Goal: Information Seeking & Learning: Check status

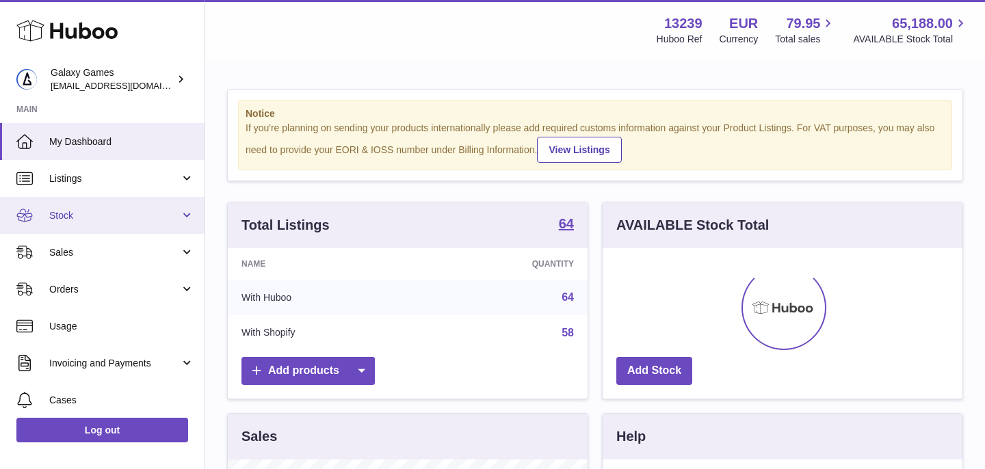
scroll to position [213, 360]
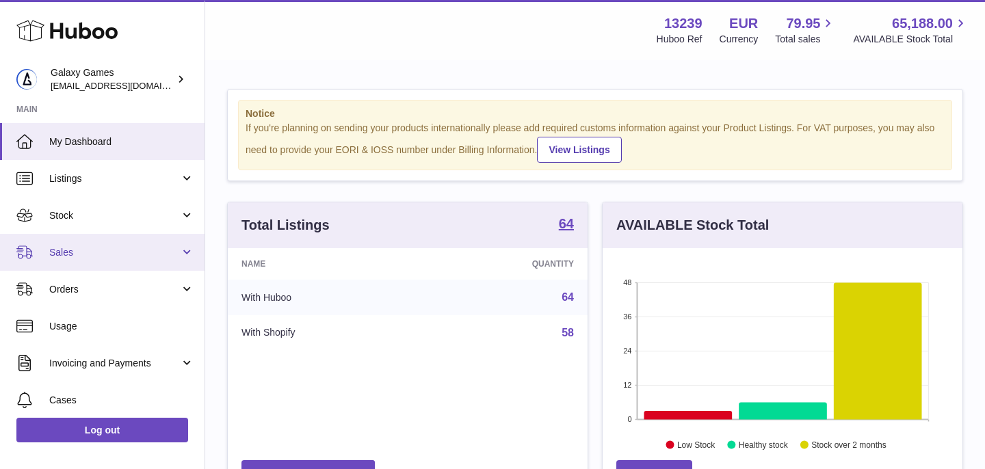
click at [105, 248] on span "Sales" at bounding box center [114, 252] width 131 height 13
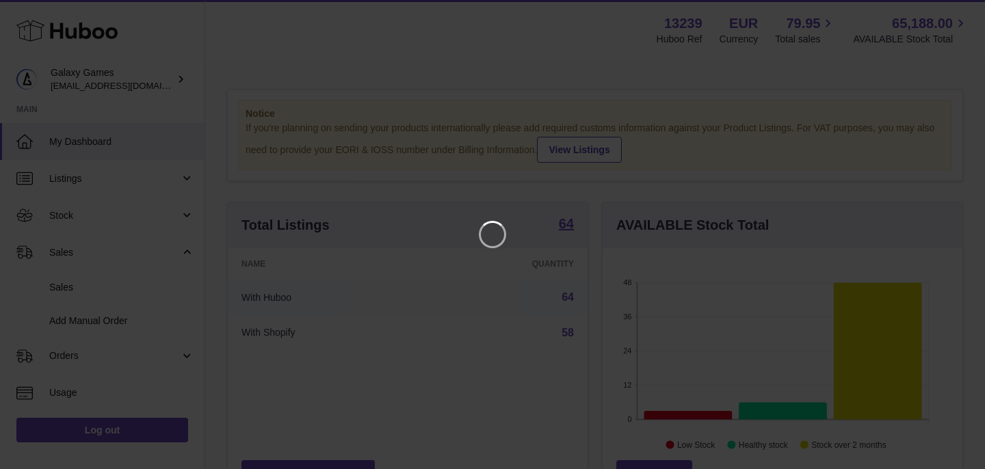
click at [98, 283] on iframe at bounding box center [492, 234] width 930 height 415
click at [952, 14] on icon "Close" at bounding box center [949, 12] width 11 height 11
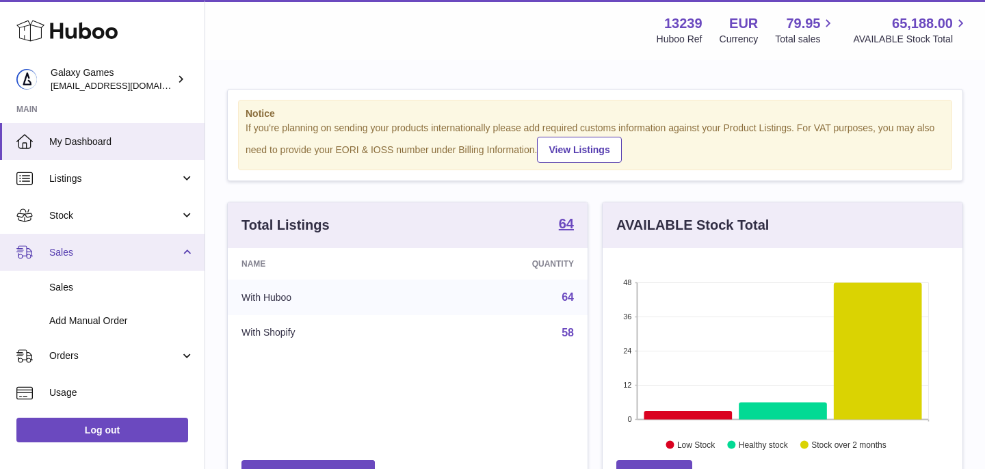
click at [86, 246] on span "Sales" at bounding box center [114, 252] width 131 height 13
click at [90, 254] on span "Sales" at bounding box center [114, 252] width 131 height 13
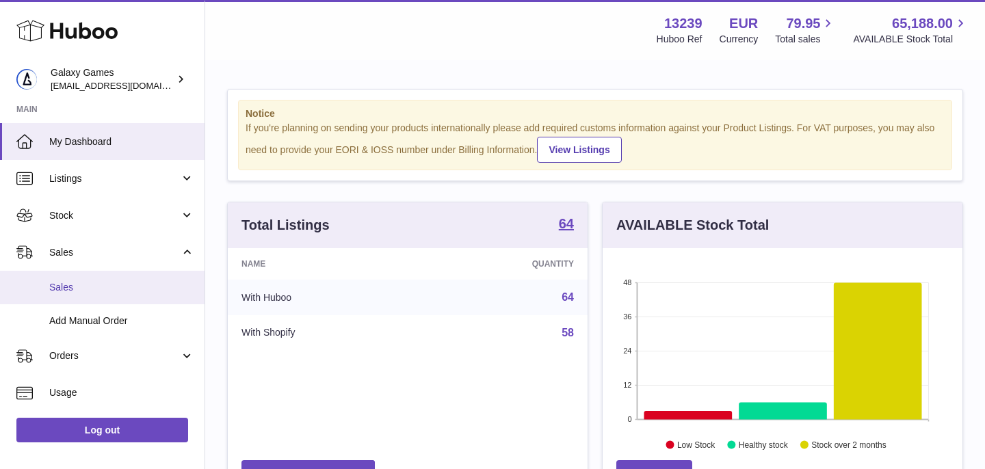
click at [90, 288] on span "Sales" at bounding box center [121, 287] width 145 height 13
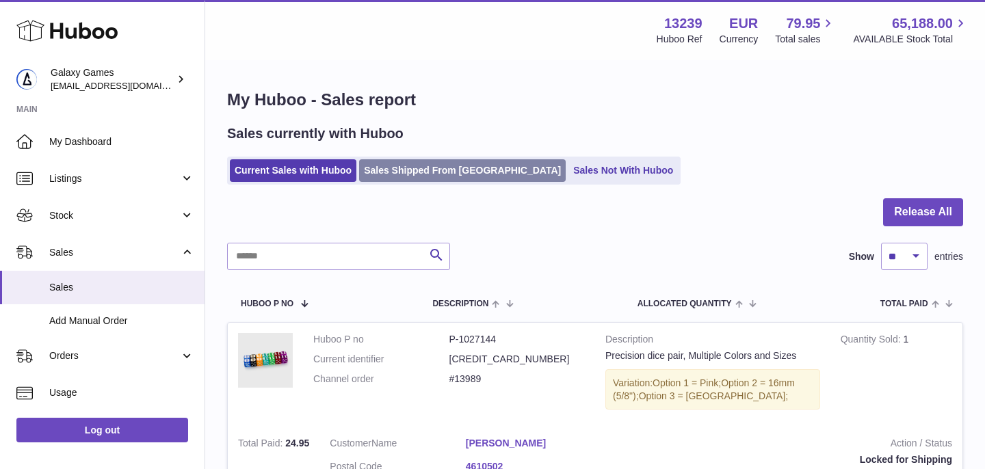
click at [417, 179] on link "Sales Shipped From Huboo" at bounding box center [462, 170] width 207 height 23
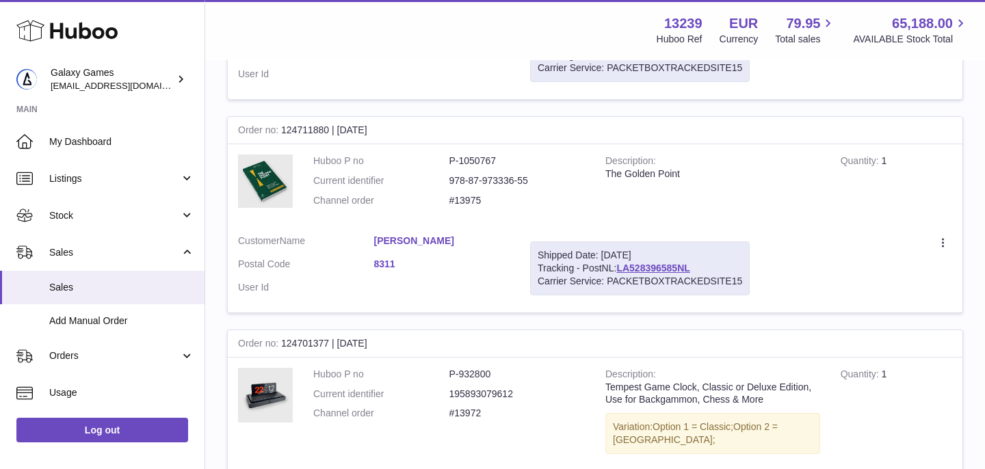
scroll to position [2176, 0]
